Goal: Check status: Check status

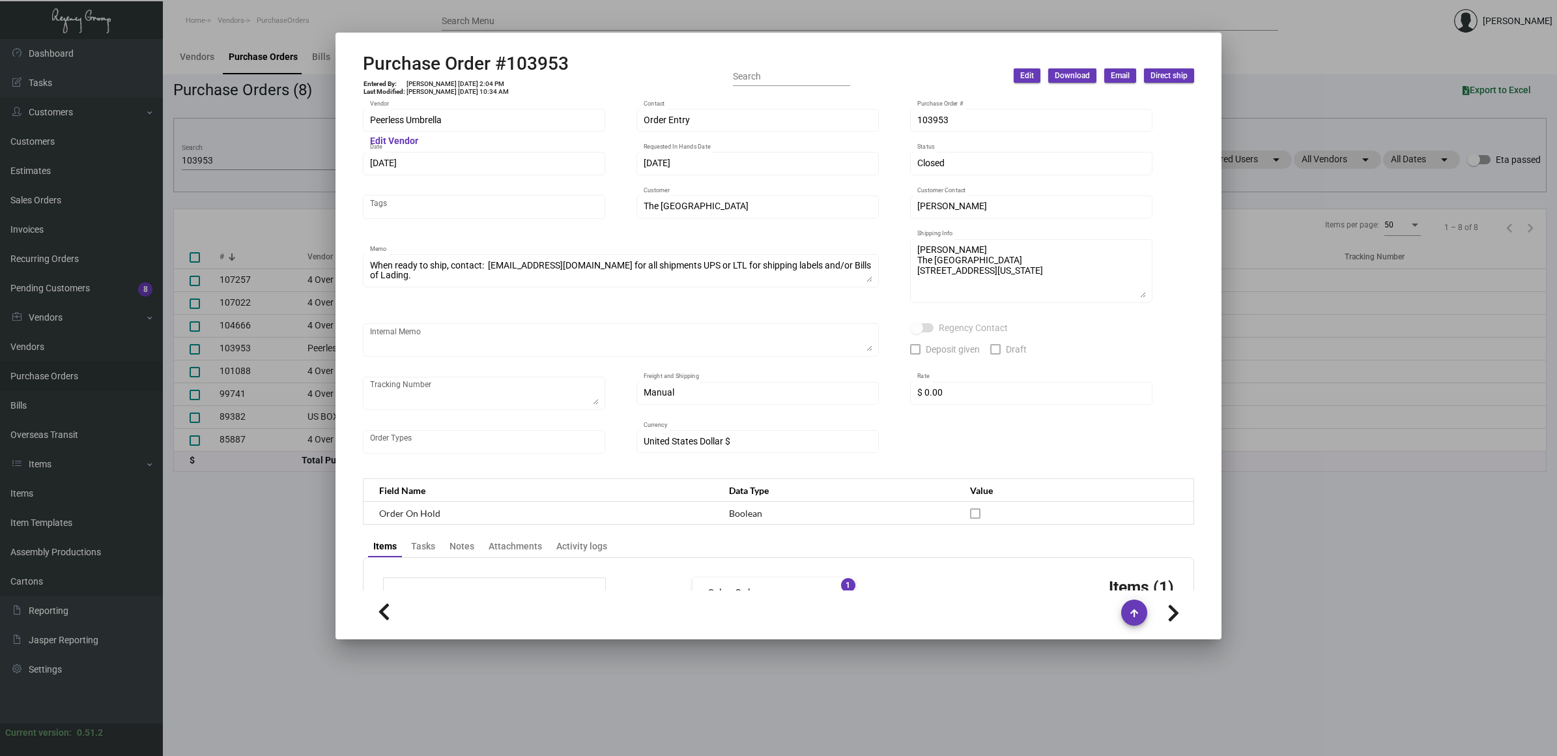
scroll to position [570, 0]
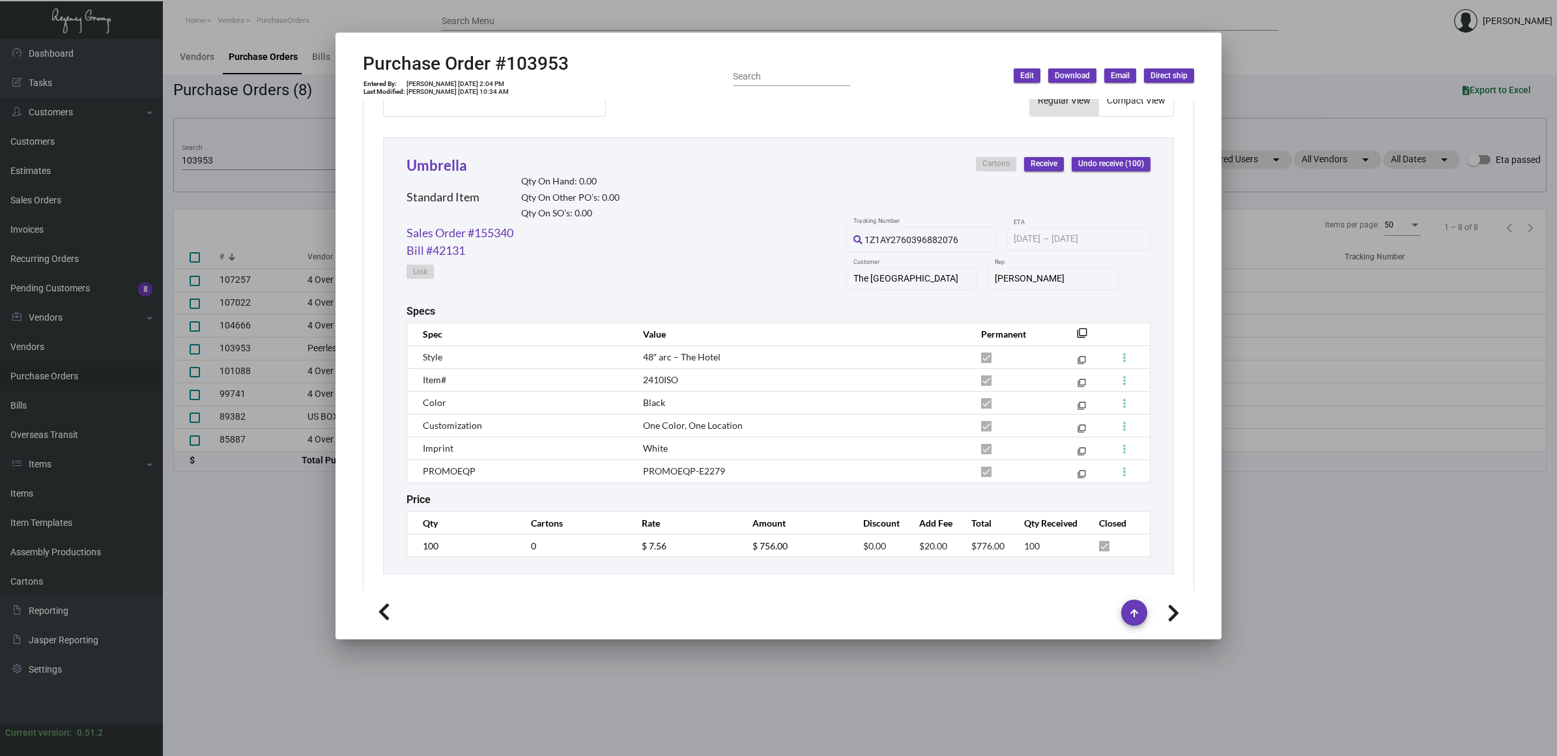
click at [202, 143] on div at bounding box center [778, 378] width 1557 height 756
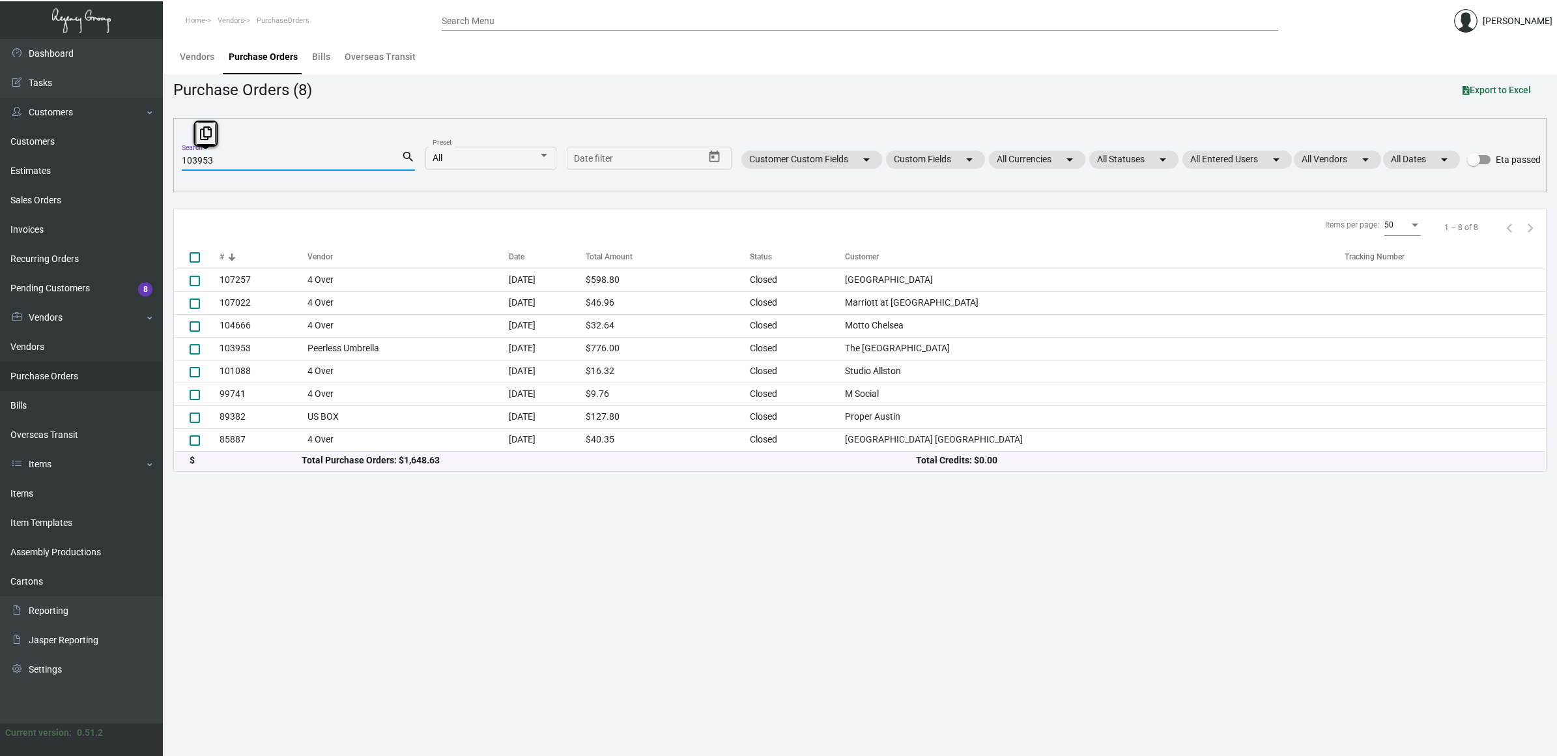
click at [205, 157] on input "103953" at bounding box center [291, 161] width 219 height 10
paste input "81"
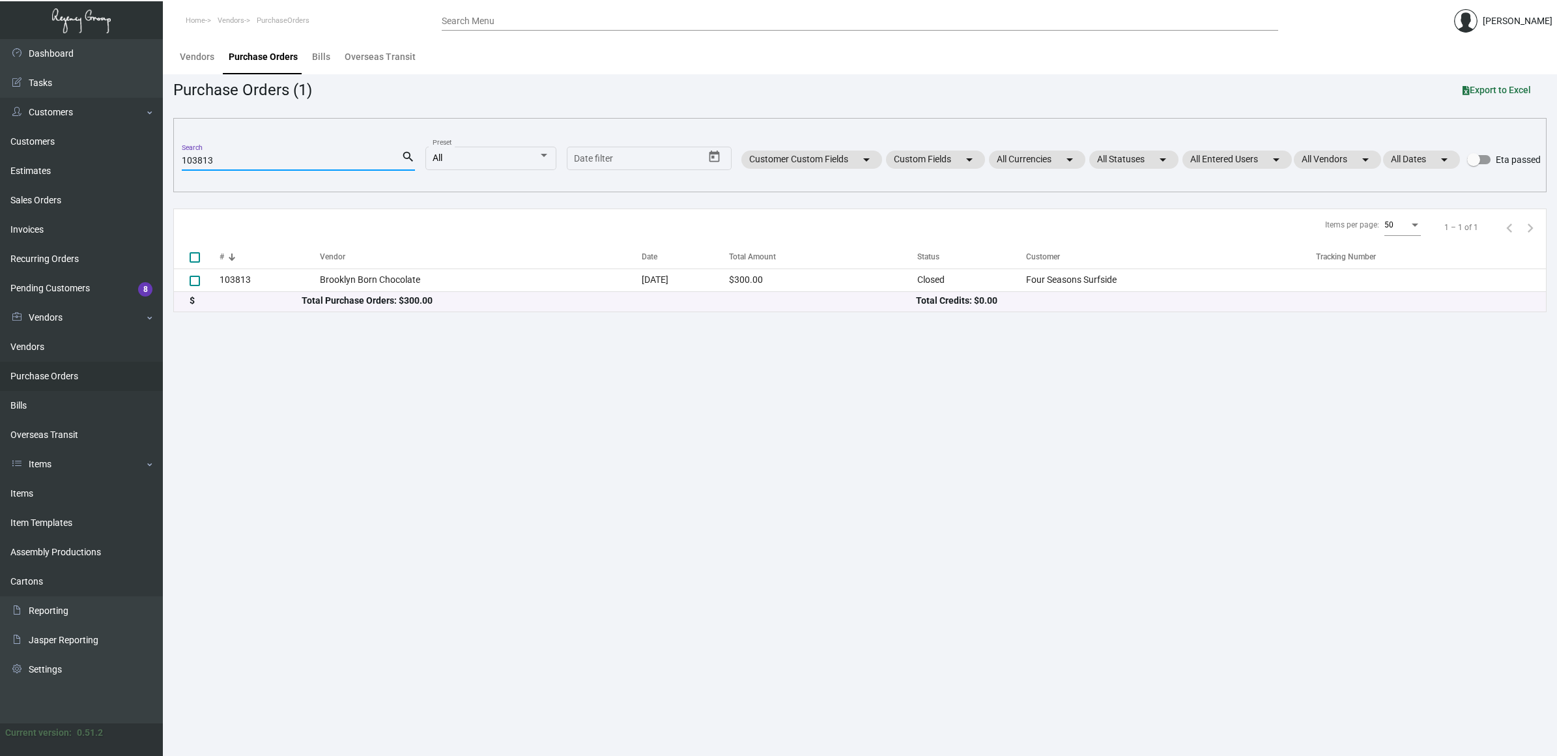
type input "103813"
click at [343, 283] on td "Brooklyn Born Chocolate" at bounding box center [481, 279] width 322 height 23
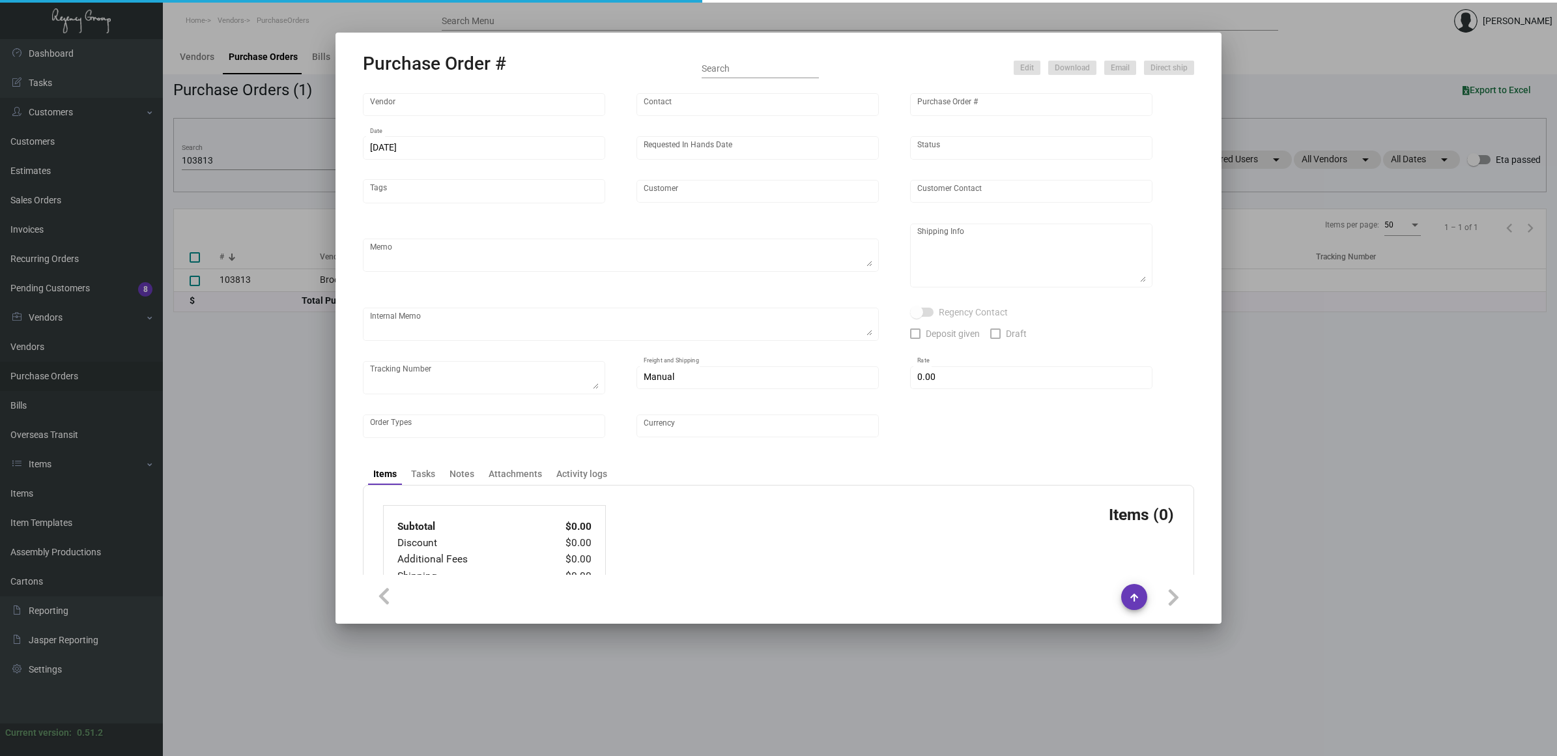
type input "Brooklyn Born Chocolate"
type input "[PERSON_NAME]"
type input "103813"
type input "[DATE]"
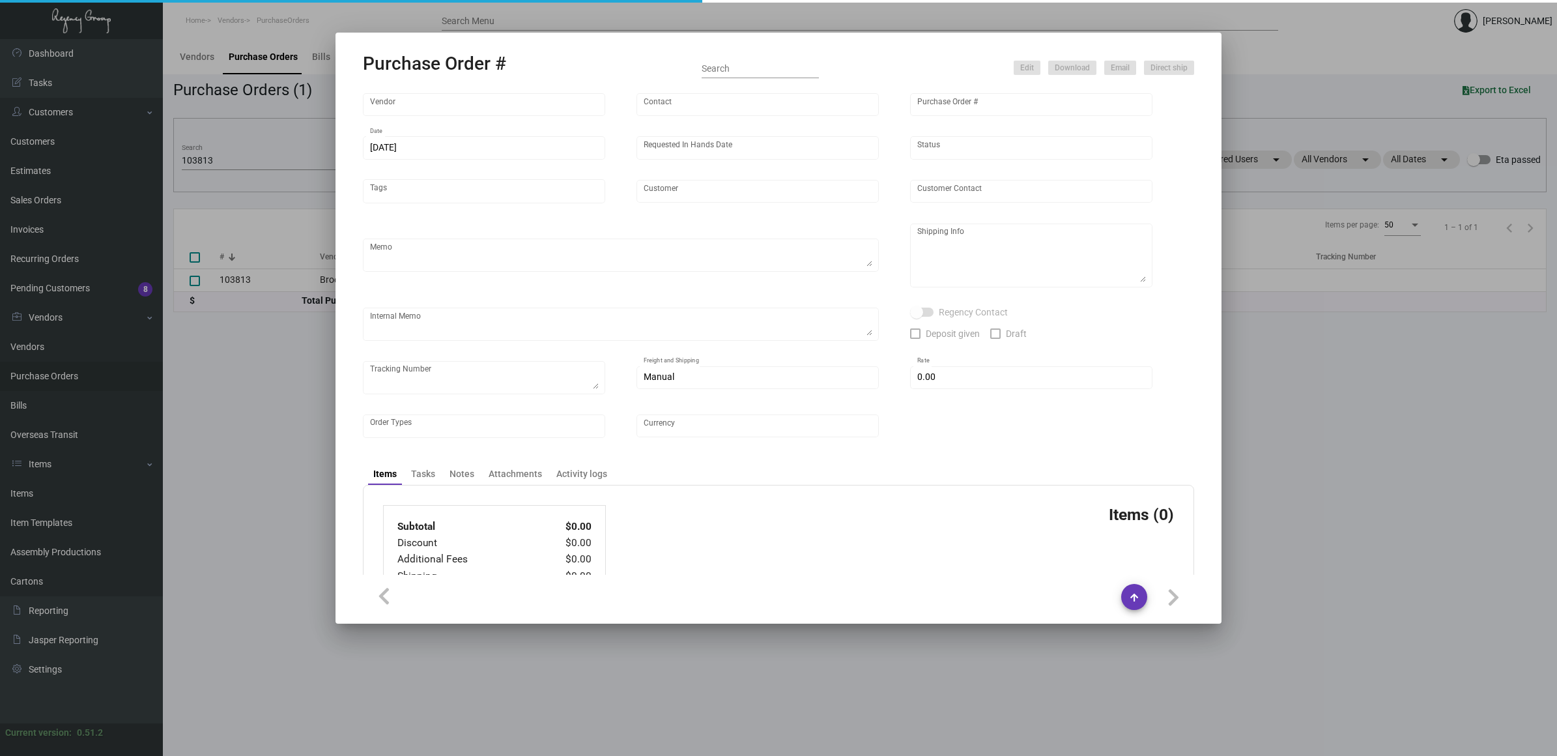
type input "Four Seasons Surfside"
type input "[PERSON_NAME]"
type textarea "Please send billing to @[DOMAIN_NAME] when you are ready to ship.When ready to …"
type textarea "Four Seasons Surfside - [PERSON_NAME] [STREET_ADDRESS][PERSON_NAME]"
type input "$ 0.00"
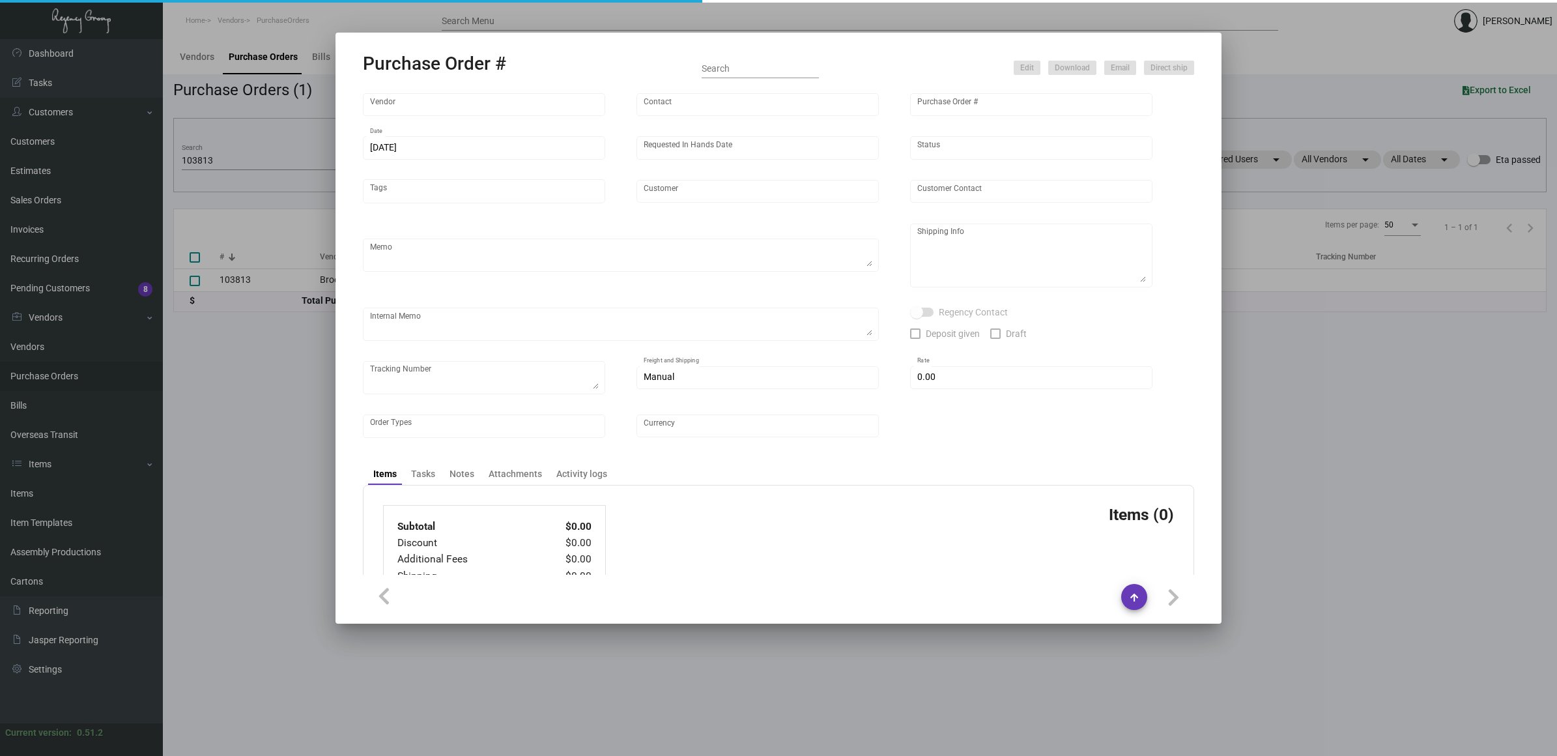
type input "United States Dollar $"
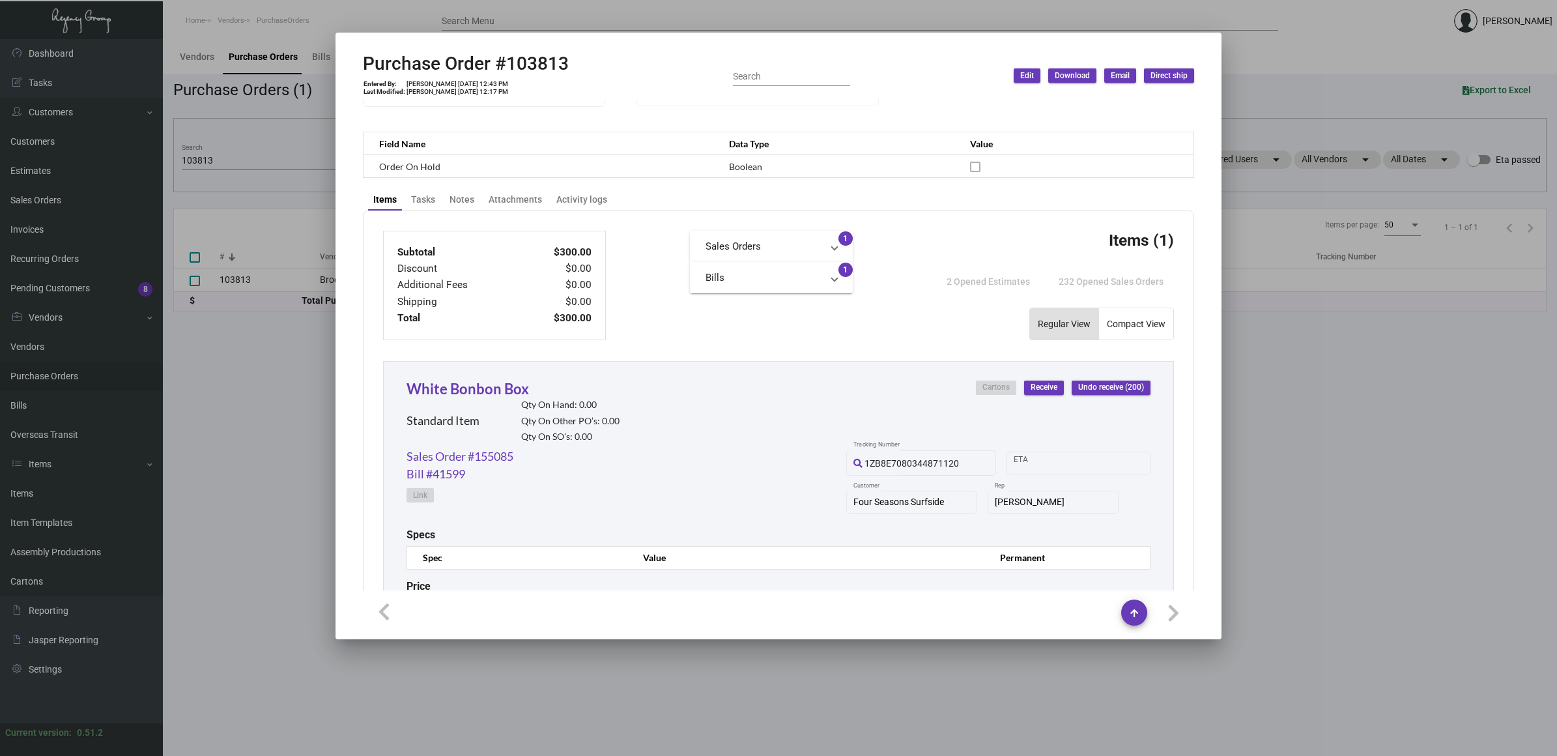
scroll to position [281, 0]
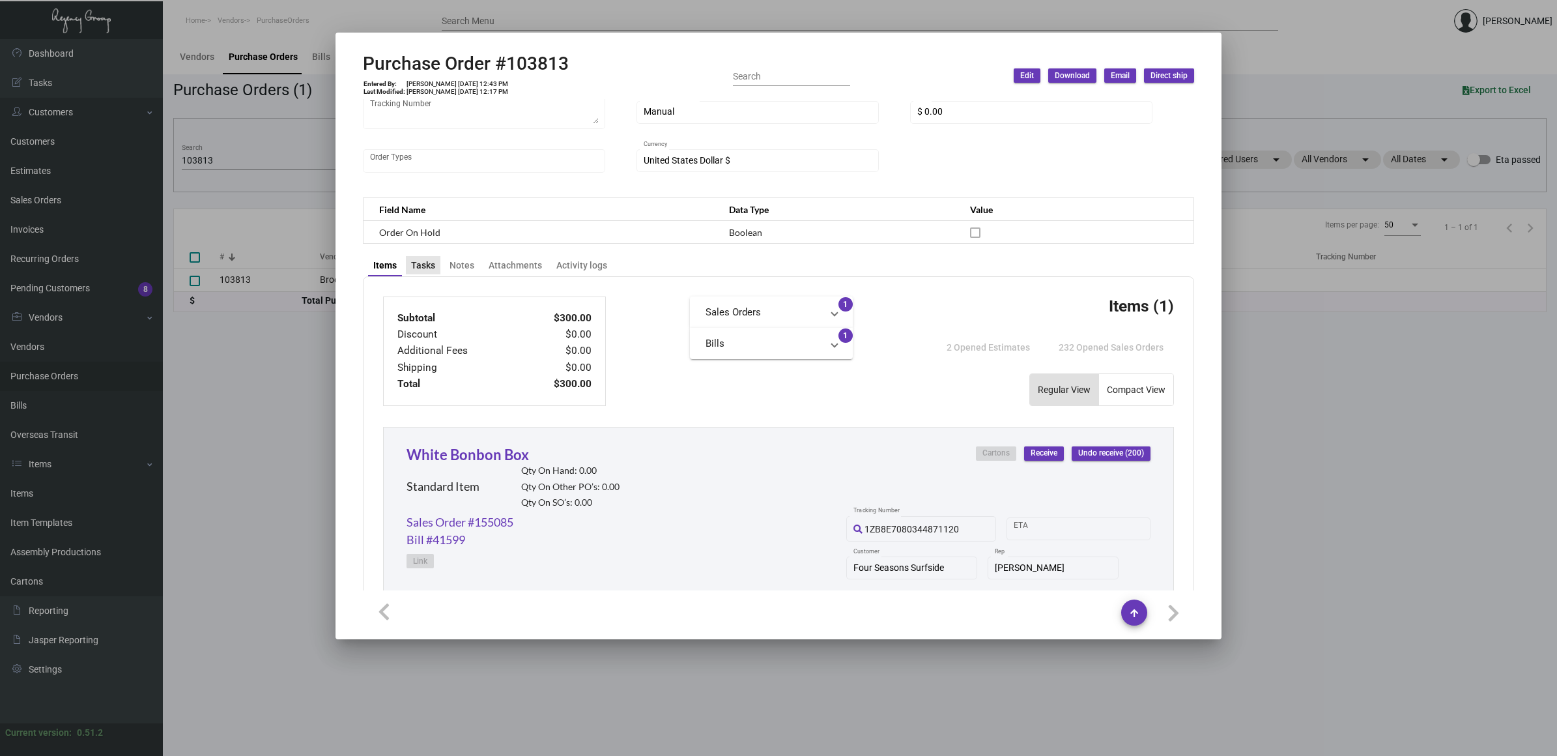
click at [431, 262] on div "Tasks" at bounding box center [423, 266] width 24 height 14
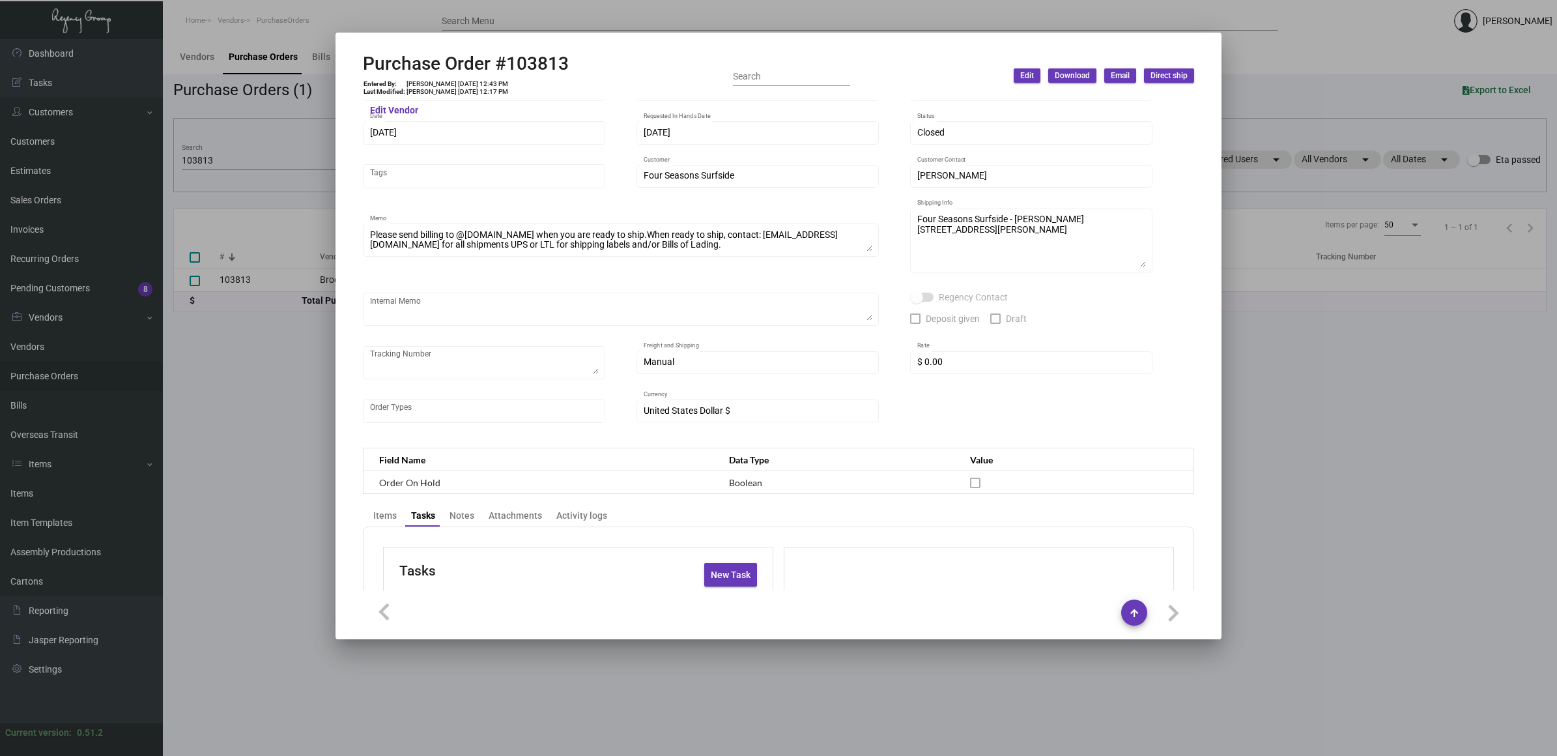
scroll to position [103, 0]
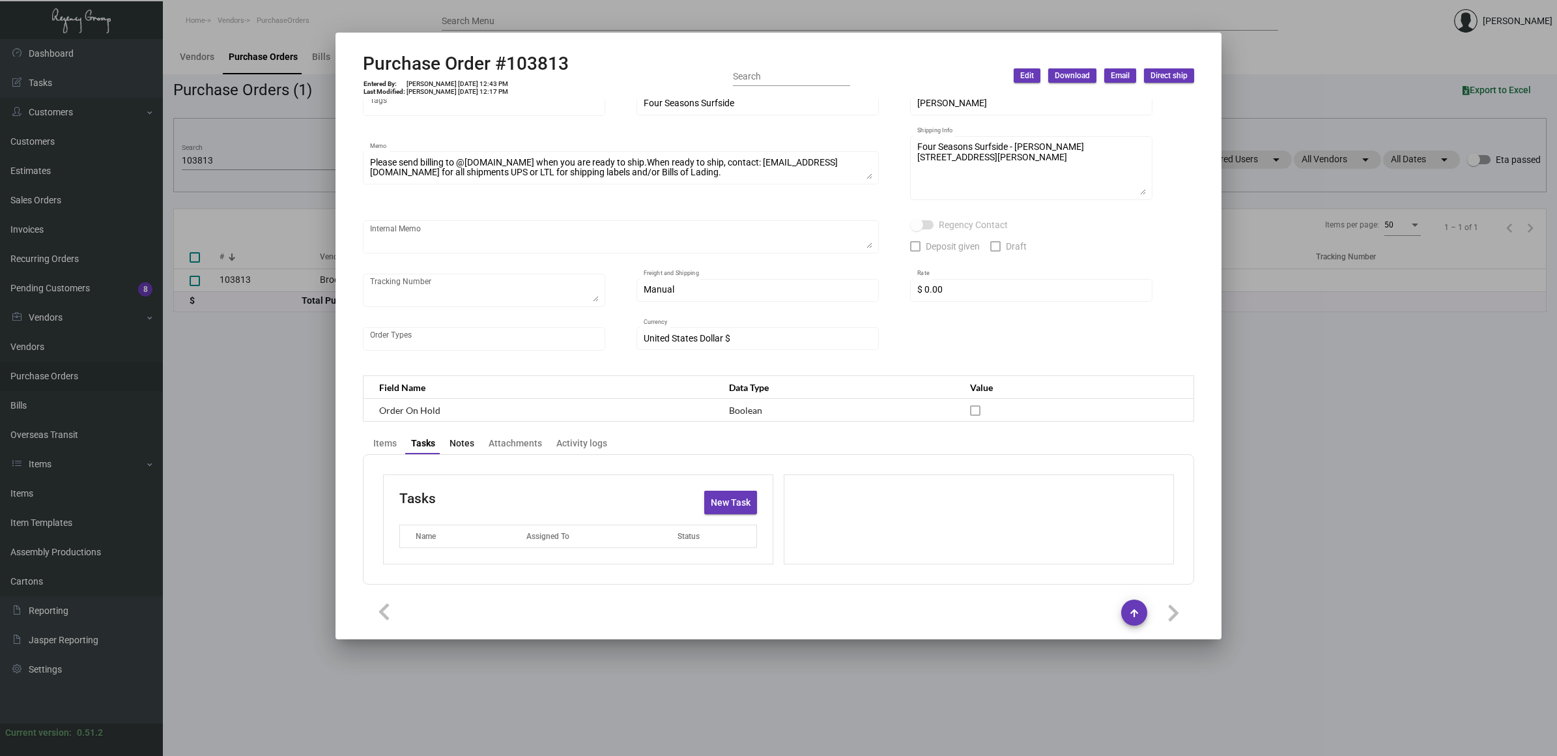
click at [455, 436] on div "Notes" at bounding box center [461, 443] width 25 height 14
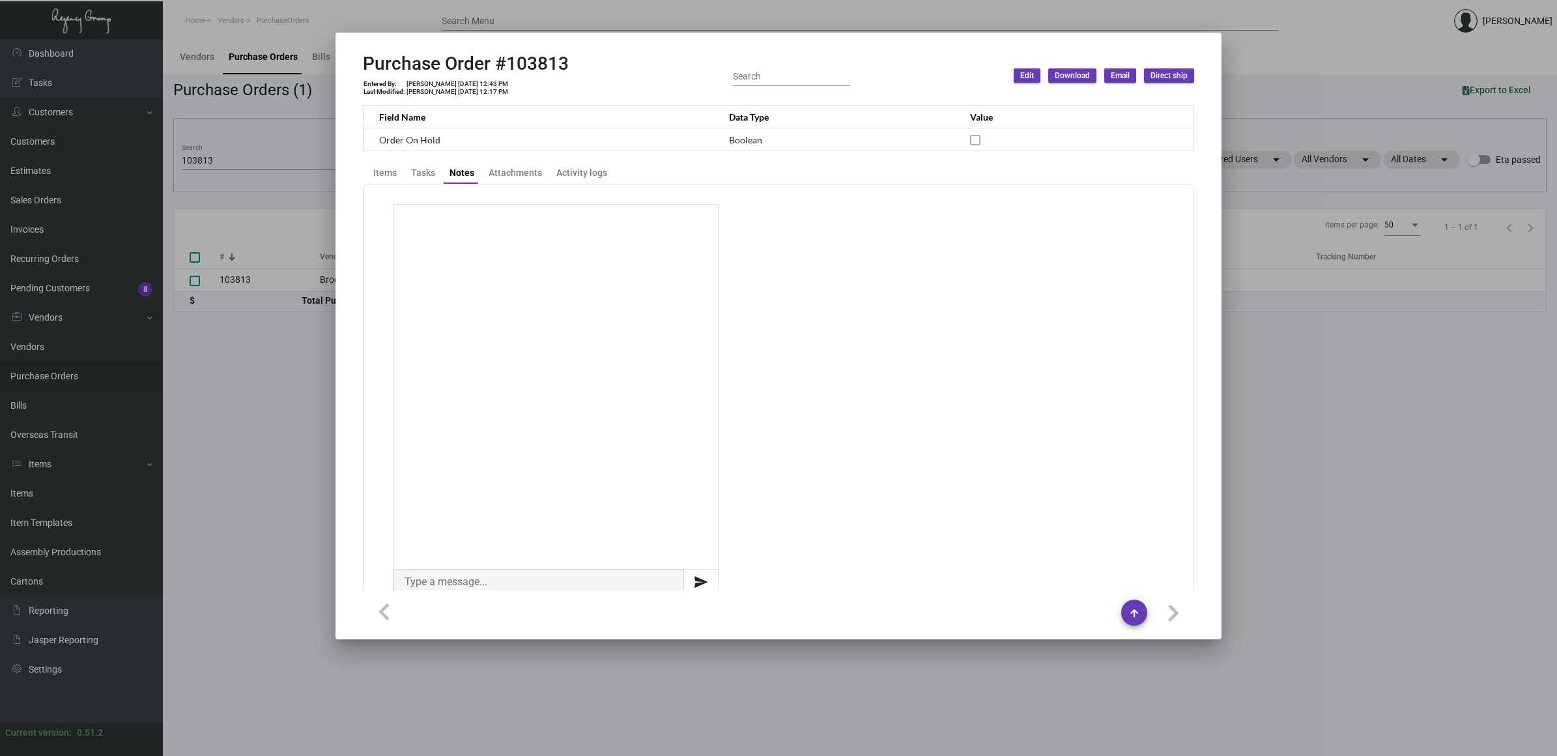
scroll to position [404, 0]
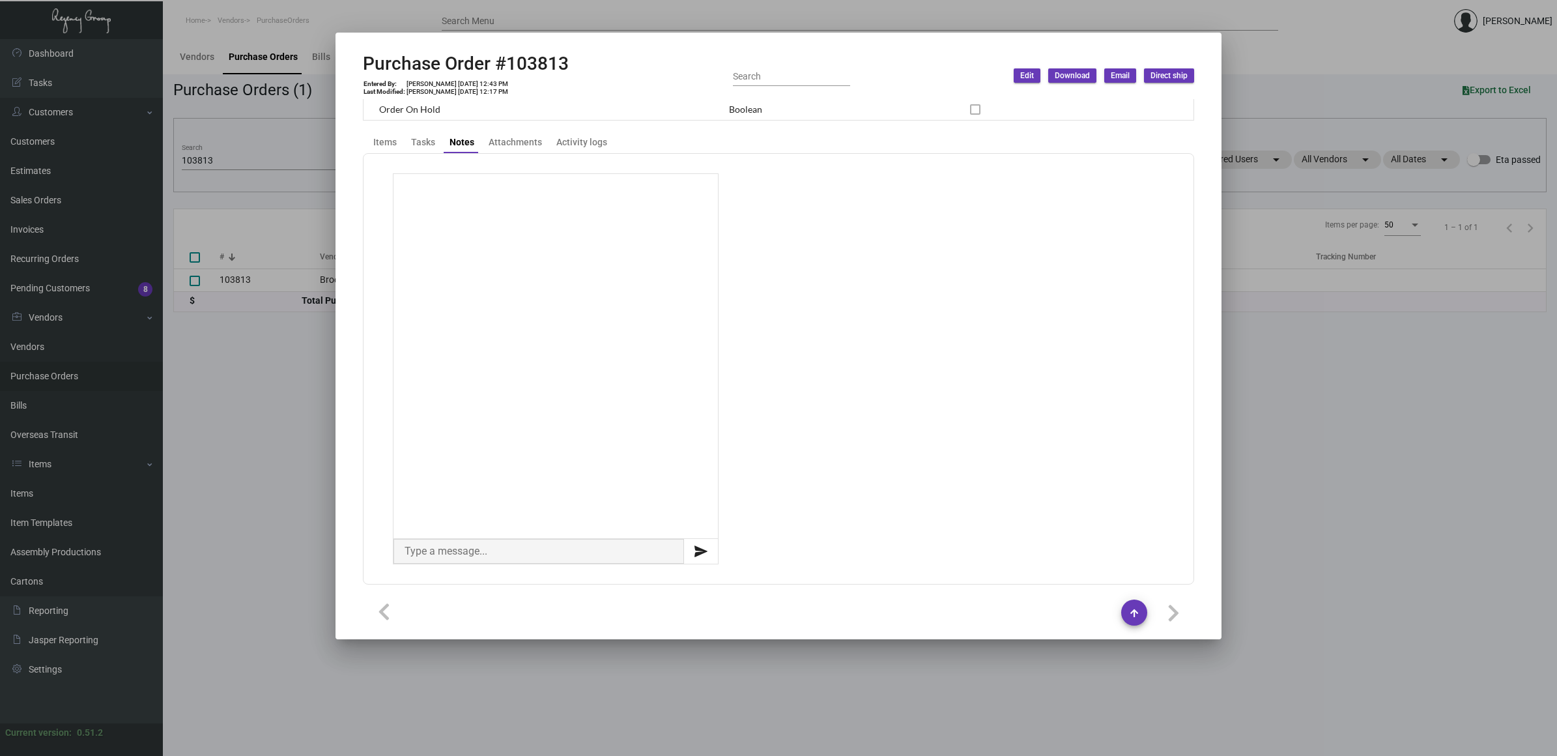
click at [523, 131] on div "Items Tasks Notes Attachments Activity logs" at bounding box center [778, 142] width 825 height 22
click at [523, 138] on div "Attachments" at bounding box center [514, 142] width 53 height 14
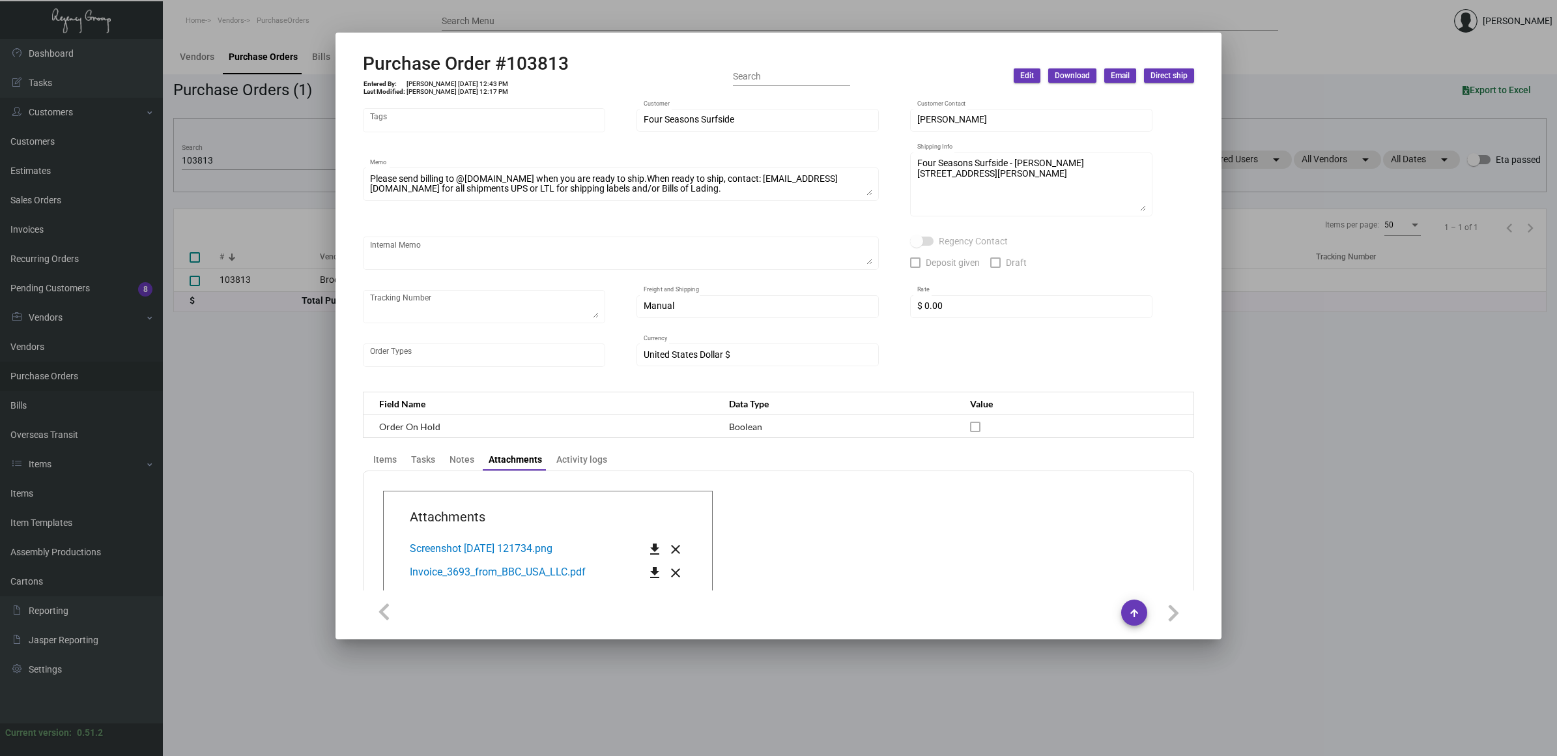
scroll to position [240, 0]
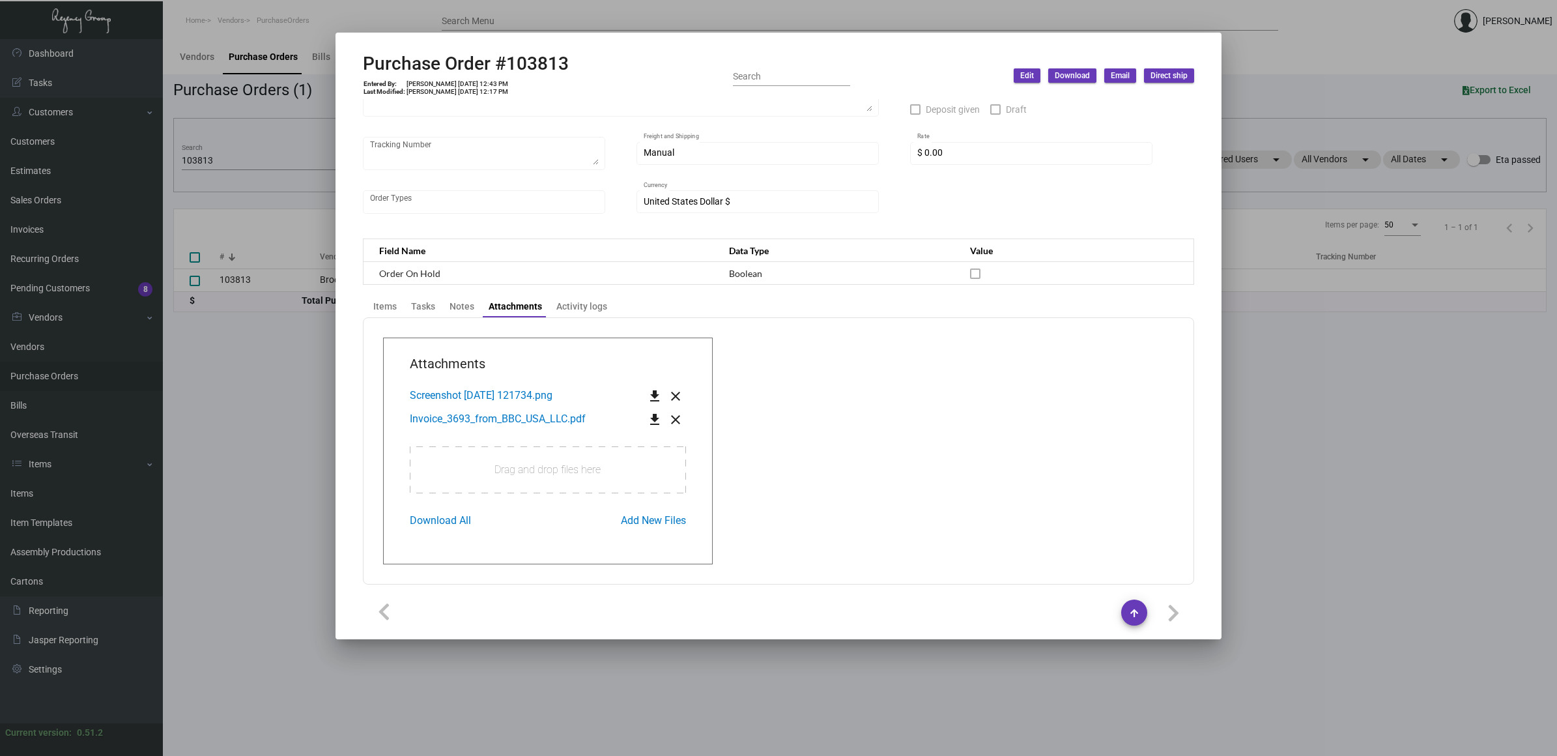
click at [509, 421] on span "Invoice_3693_from_BBC_USA_LLC.pdf" at bounding box center [498, 418] width 176 height 12
